Goal: Task Accomplishment & Management: Use online tool/utility

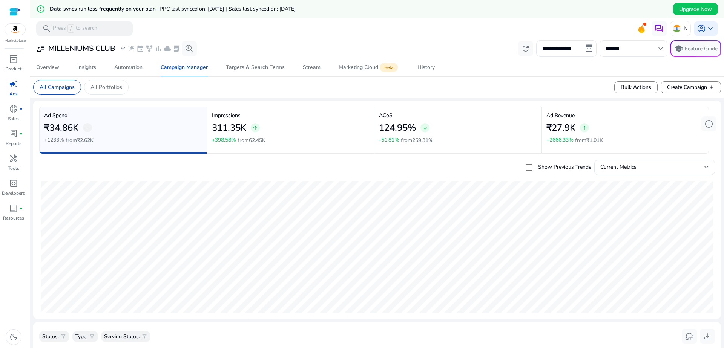
scroll to position [250, 0]
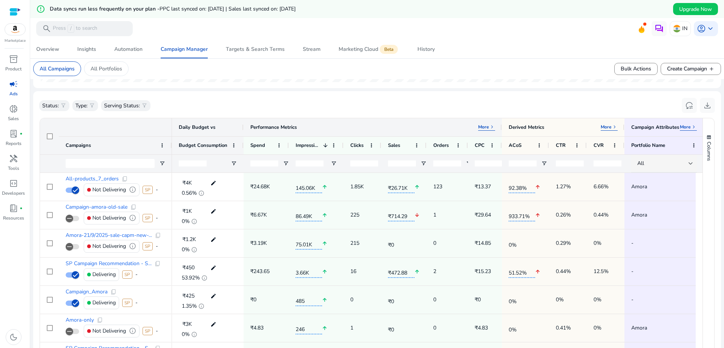
click at [491, 126] on span "keyboard_arrow_right" at bounding box center [492, 127] width 6 height 6
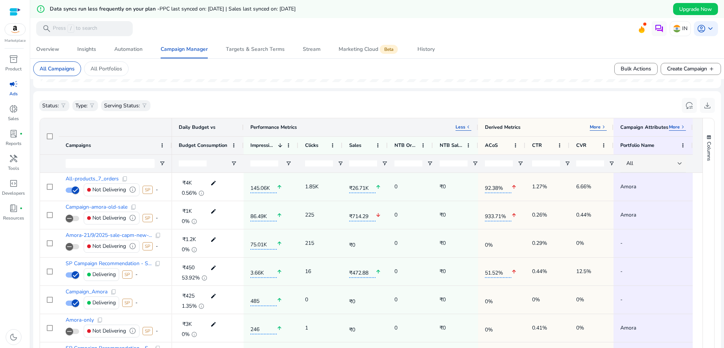
click at [467, 129] on span "keyboard_arrow_left" at bounding box center [468, 127] width 6 height 6
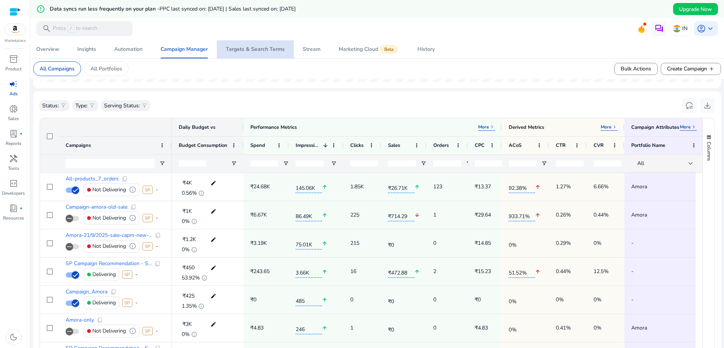
click at [269, 48] on div "Targets & Search Terms" at bounding box center [255, 49] width 59 height 5
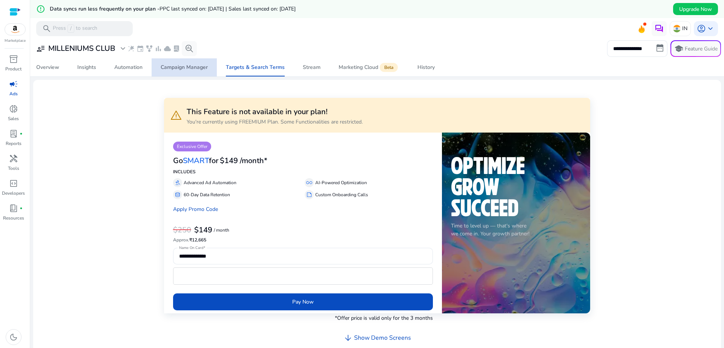
click at [198, 67] on div "Campaign Manager" at bounding box center [184, 67] width 47 height 5
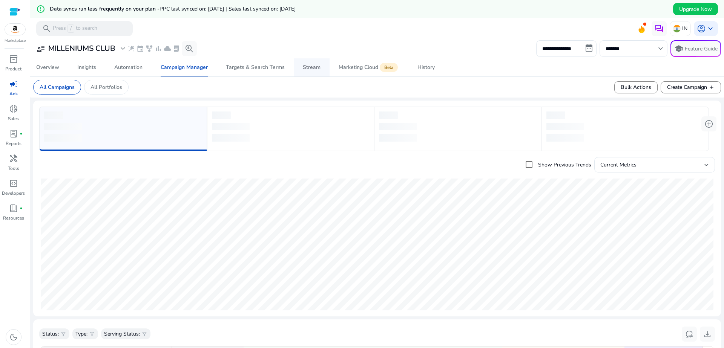
click at [311, 67] on div "Stream" at bounding box center [312, 67] width 18 height 5
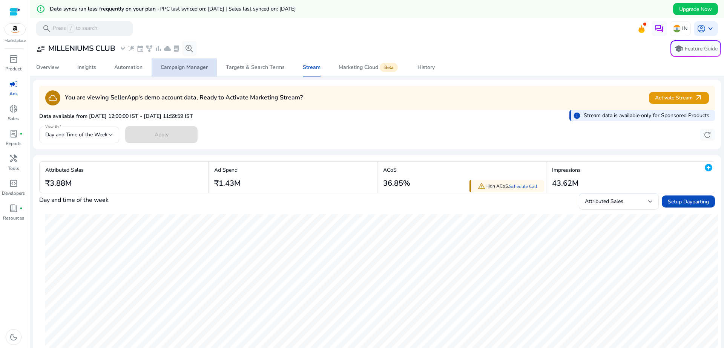
click at [172, 69] on div "Campaign Manager" at bounding box center [184, 67] width 47 height 5
